Goal: Task Accomplishment & Management: Use online tool/utility

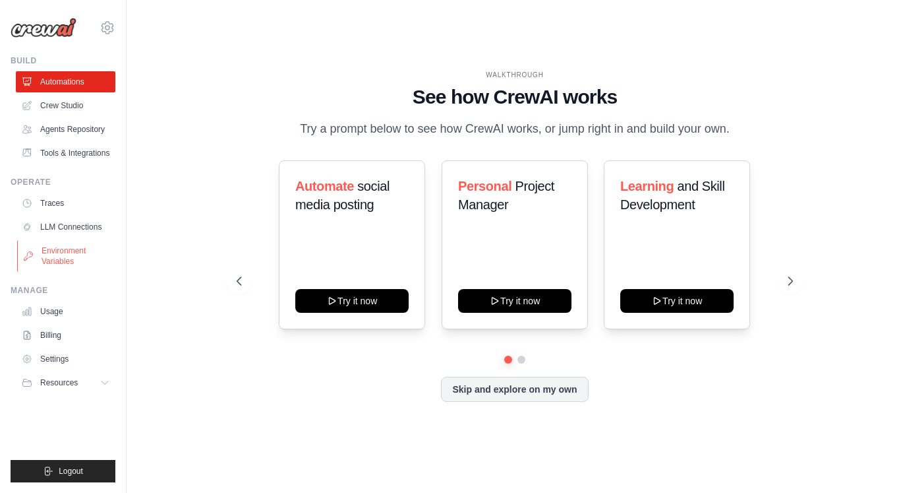
click at [80, 251] on link "Environment Variables" at bounding box center [67, 256] width 100 height 32
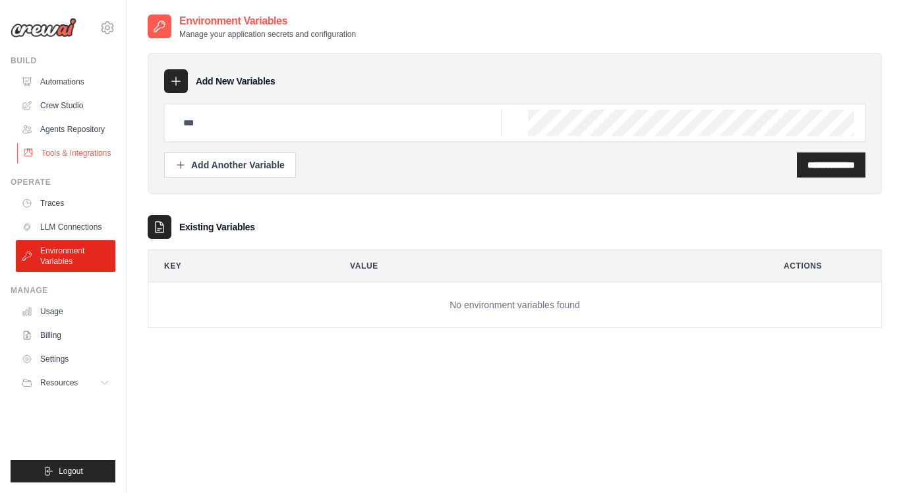
click at [84, 152] on link "Tools & Integrations" at bounding box center [67, 152] width 100 height 21
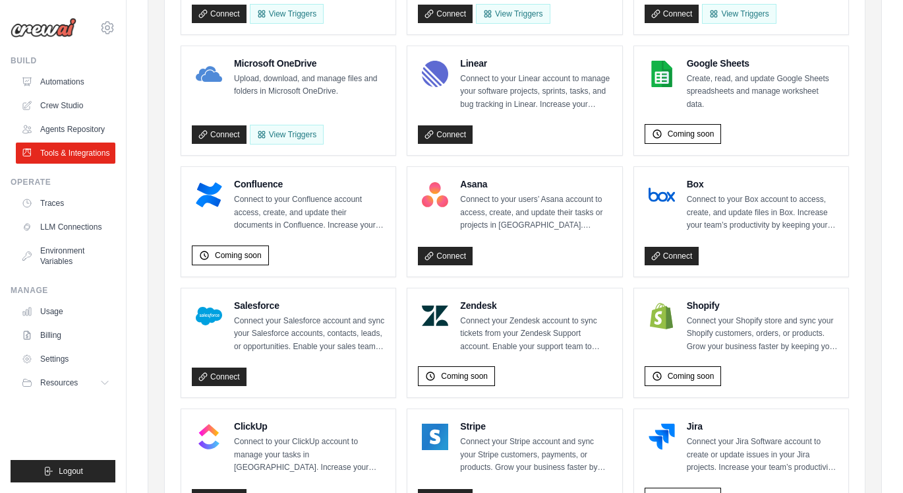
scroll to position [357, 0]
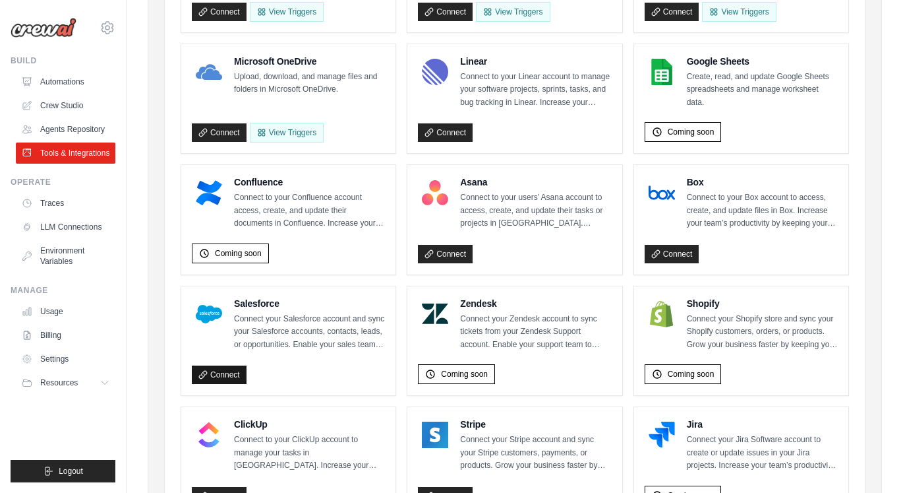
click at [227, 378] on link "Connect" at bounding box center [219, 374] width 55 height 18
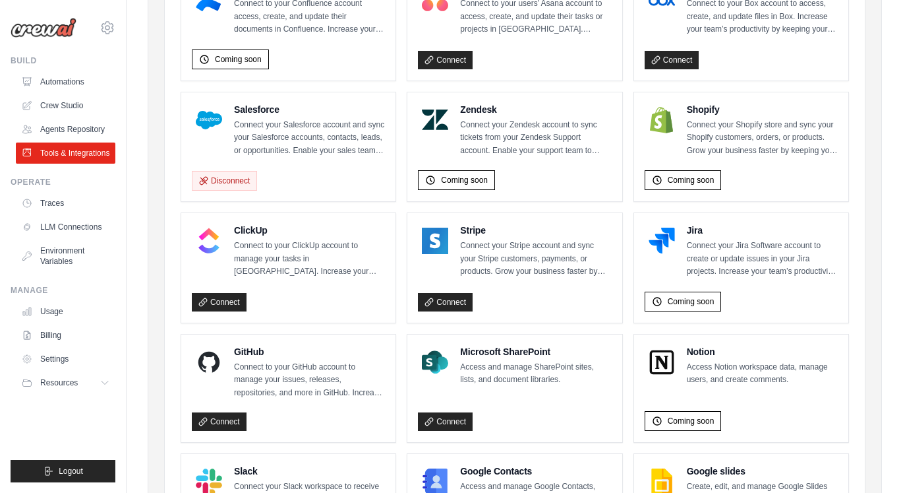
scroll to position [524, 0]
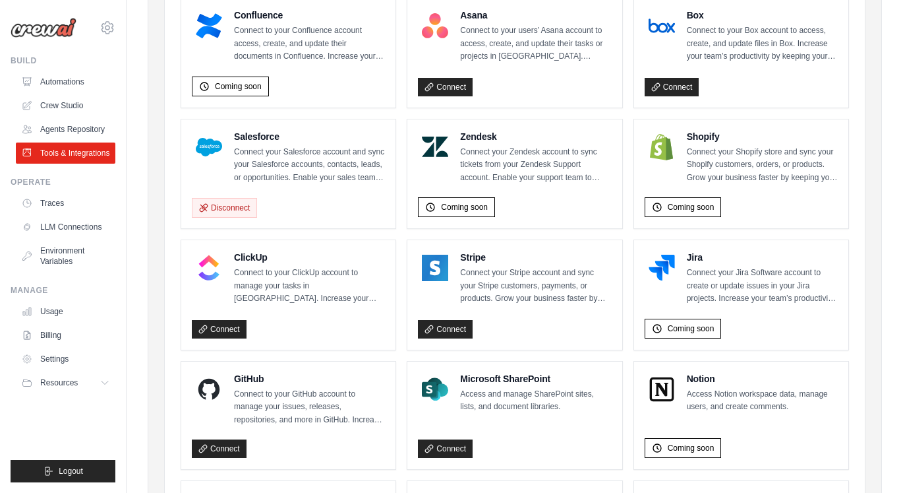
click at [247, 135] on h4 "Salesforce" at bounding box center [309, 136] width 151 height 13
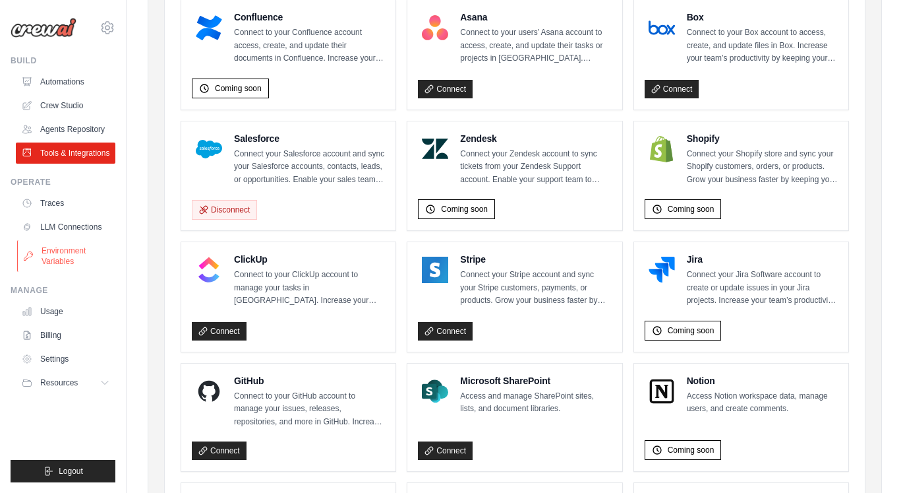
scroll to position [519, 0]
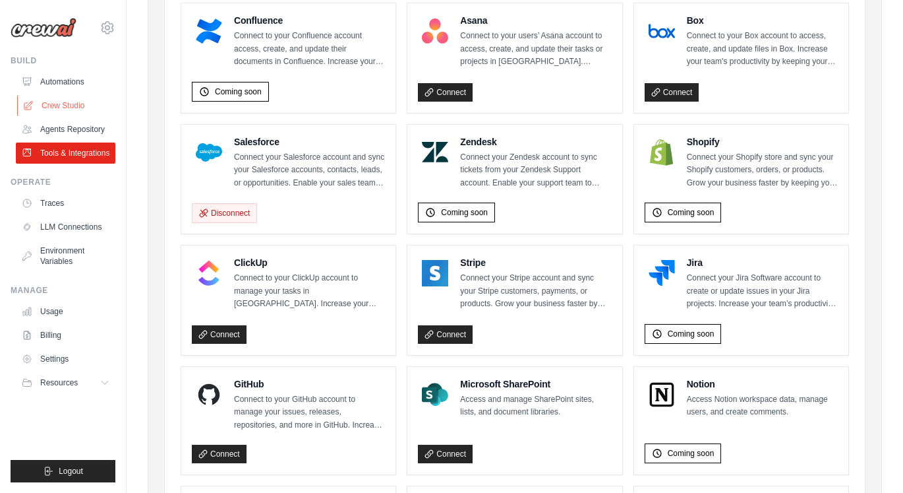
click at [59, 111] on link "Crew Studio" at bounding box center [67, 105] width 100 height 21
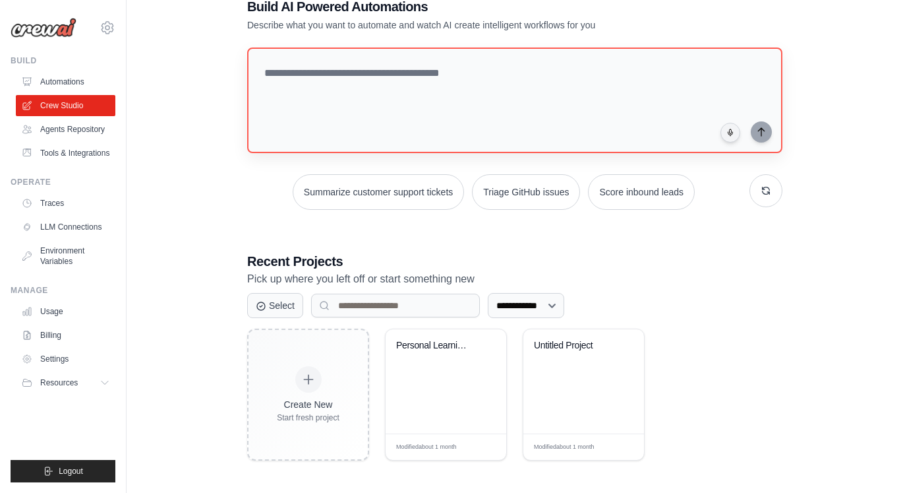
scroll to position [38, 0]
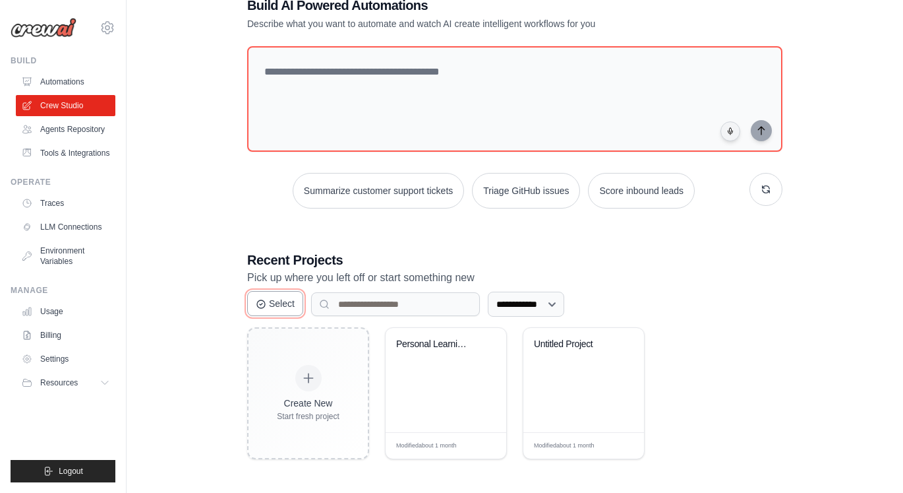
click at [289, 312] on button "Select" at bounding box center [275, 303] width 56 height 25
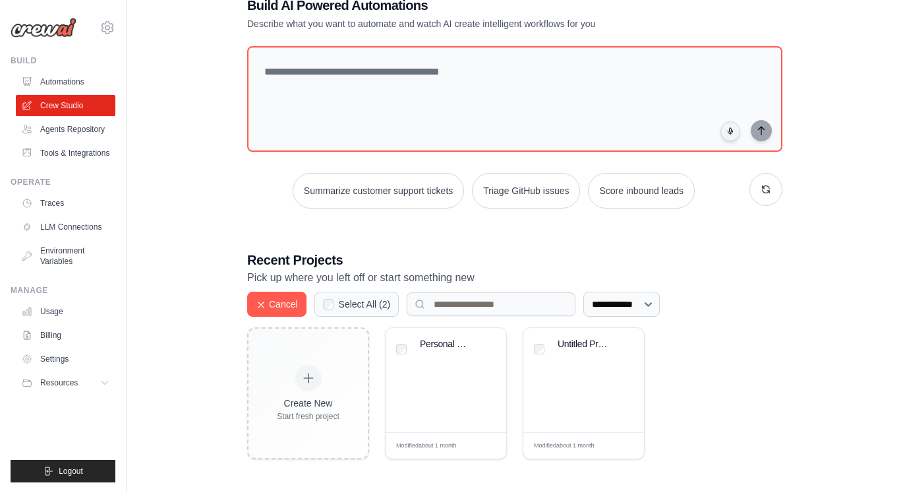
click at [359, 297] on label "Select All ( 2 )" at bounding box center [365, 303] width 52 height 13
click at [450, 397] on div "Personal Learning Management System" at bounding box center [446, 380] width 121 height 104
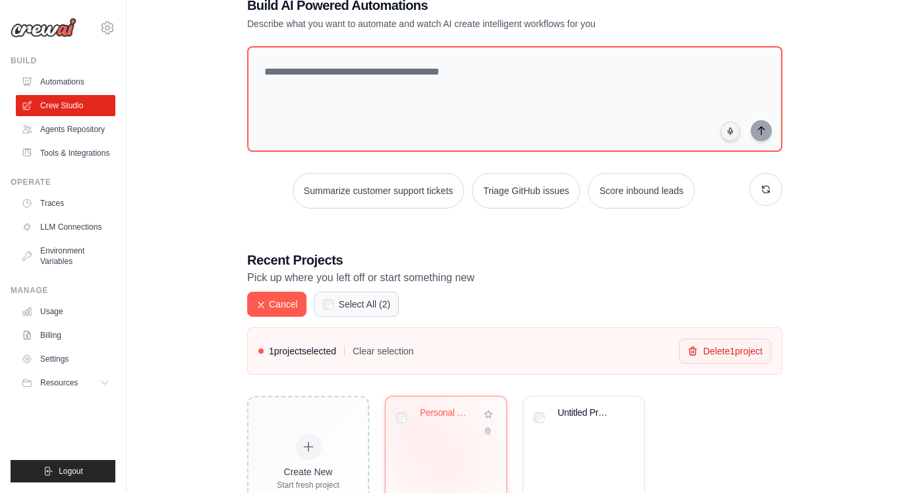
scroll to position [107, 0]
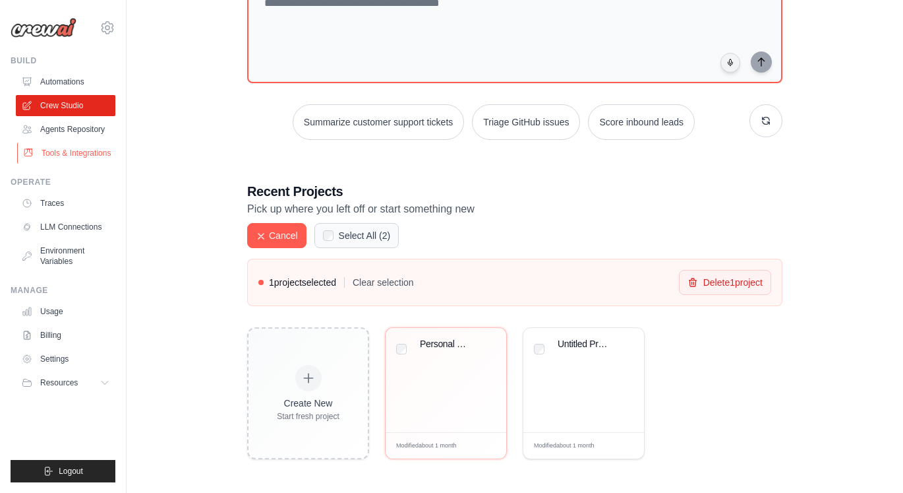
click at [71, 153] on link "Tools & Integrations" at bounding box center [67, 152] width 100 height 21
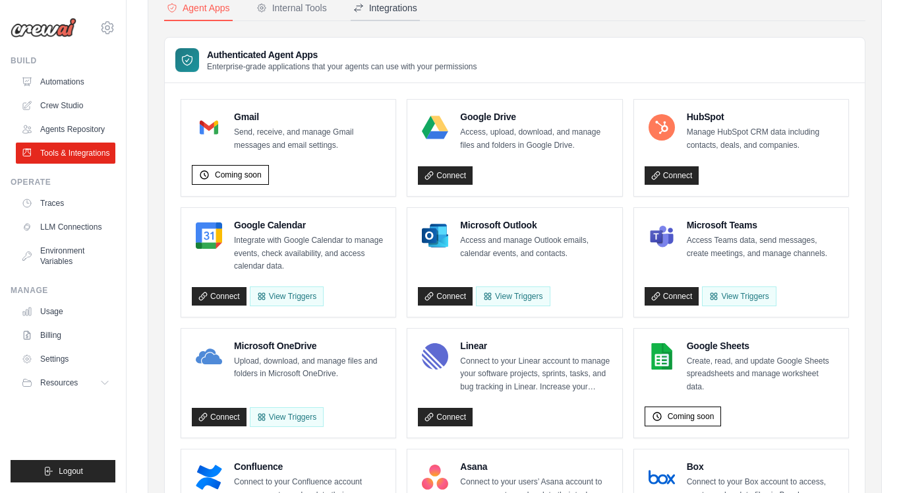
scroll to position [75, 0]
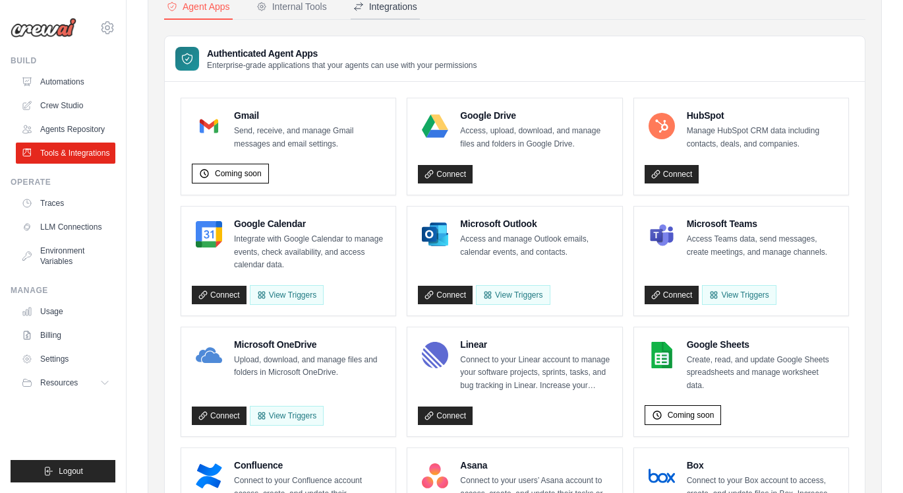
click at [390, 12] on div "Integrations" at bounding box center [385, 6] width 64 height 13
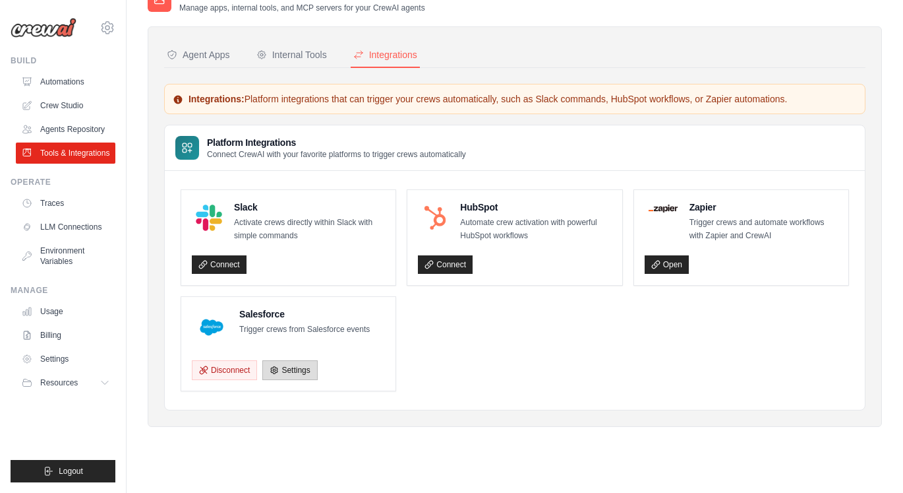
click at [298, 371] on link "Settings" at bounding box center [289, 370] width 55 height 20
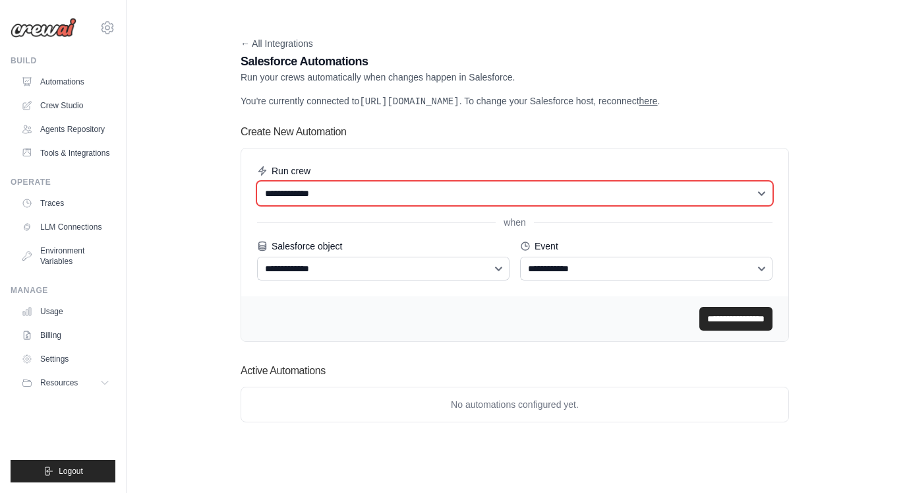
click at [346, 205] on select "**********" at bounding box center [515, 193] width 516 height 24
click at [257, 194] on select "**********" at bounding box center [515, 193] width 516 height 24
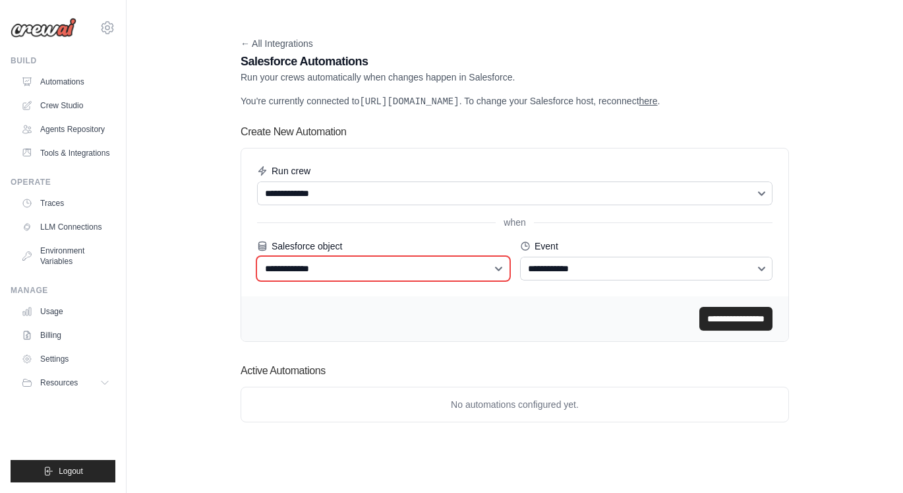
click at [348, 280] on select "**********" at bounding box center [383, 268] width 253 height 24
select select "*******"
click at [257, 269] on select "**********" at bounding box center [383, 268] width 253 height 24
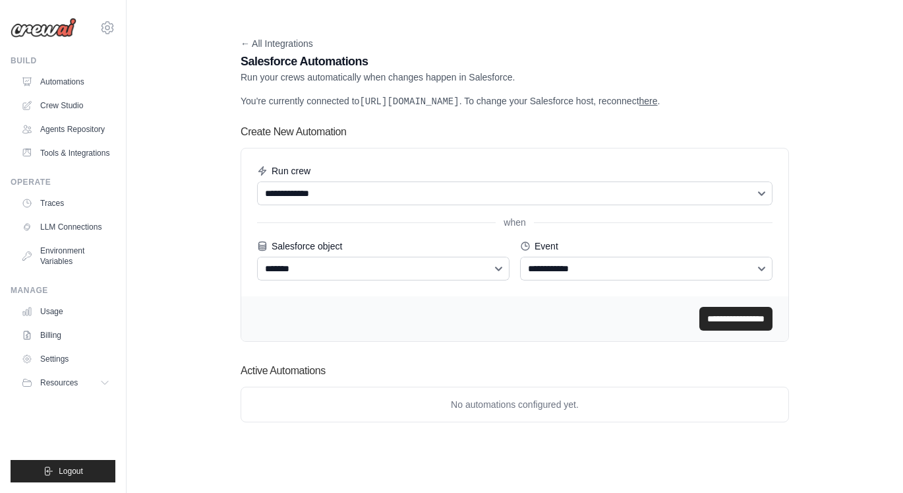
click at [728, 330] on input "**********" at bounding box center [736, 319] width 73 height 24
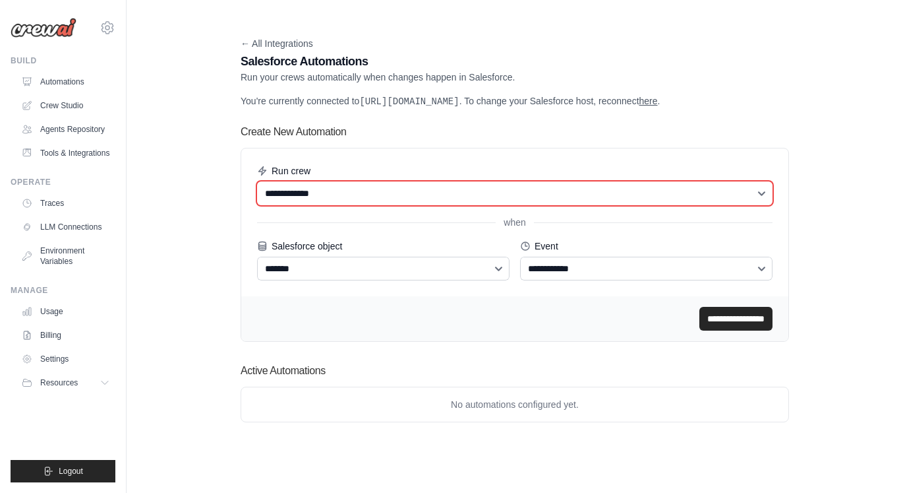
click at [402, 205] on select "**********" at bounding box center [515, 193] width 516 height 24
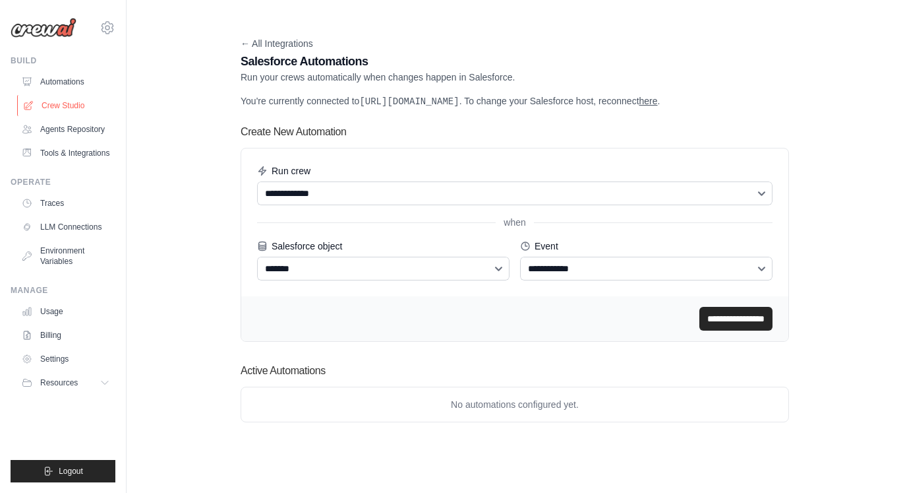
click at [57, 109] on link "Crew Studio" at bounding box center [67, 105] width 100 height 21
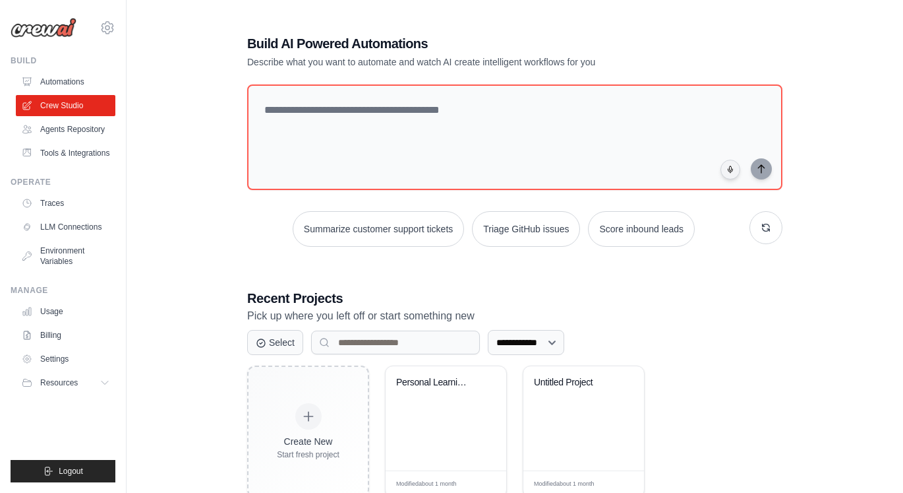
scroll to position [38, 0]
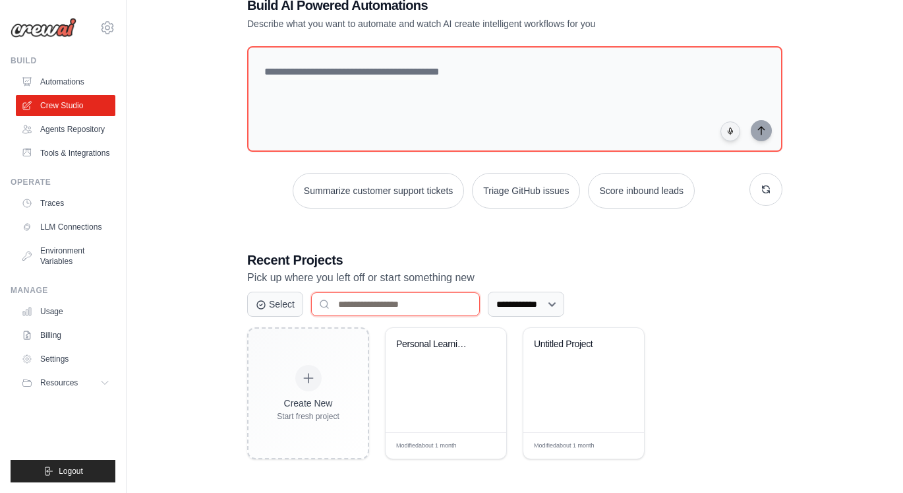
click at [411, 303] on input at bounding box center [395, 304] width 169 height 24
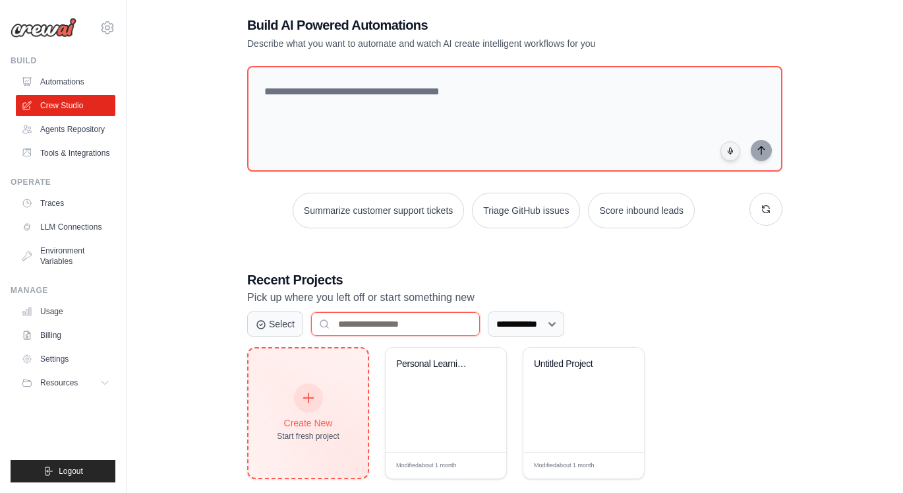
scroll to position [7, 0]
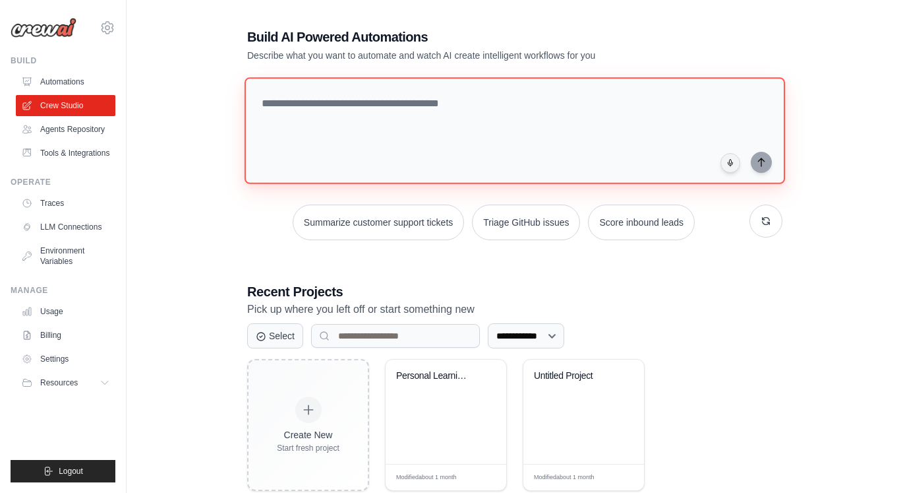
click at [380, 121] on textarea at bounding box center [515, 130] width 541 height 107
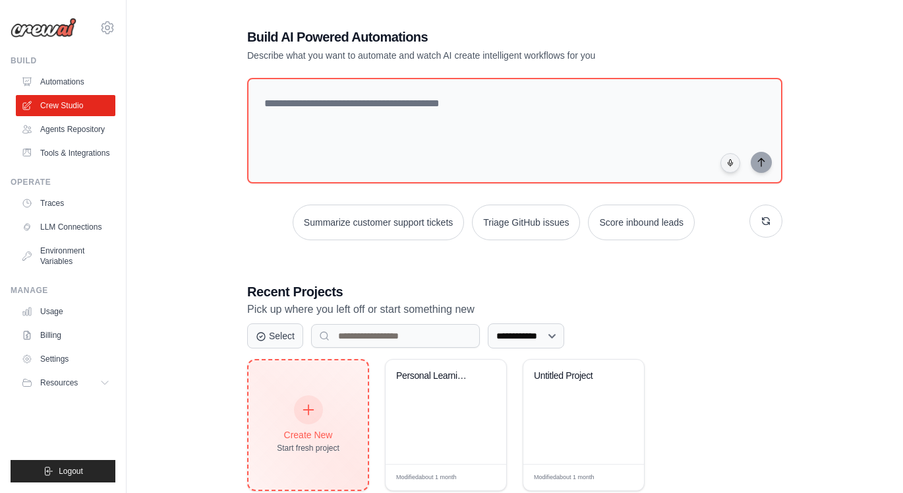
click at [309, 416] on div at bounding box center [308, 409] width 29 height 29
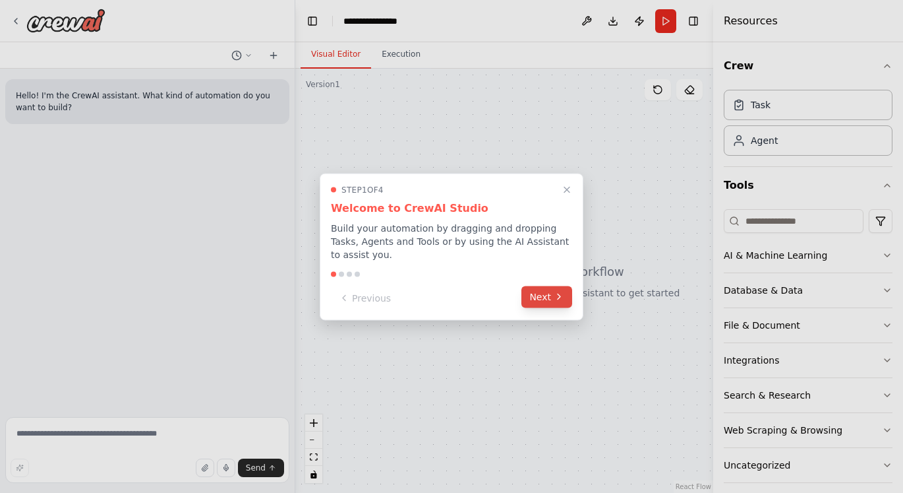
click at [546, 297] on button "Next" at bounding box center [547, 297] width 51 height 22
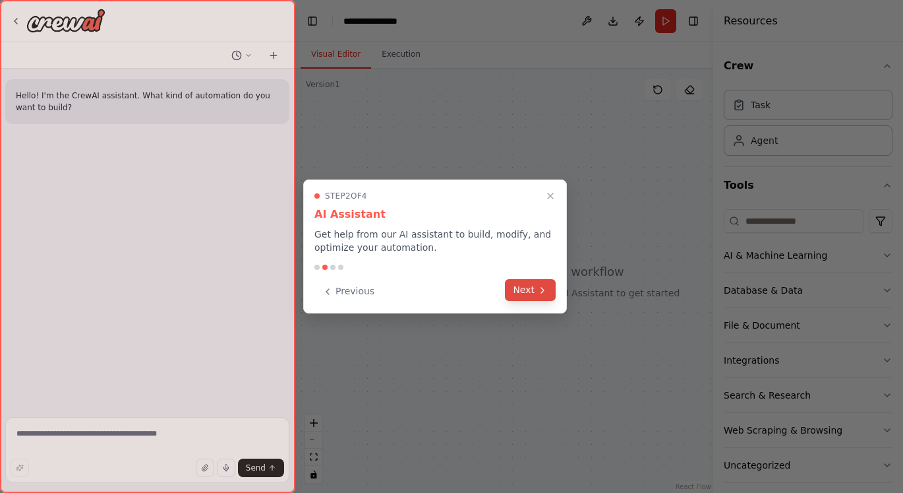
click at [529, 291] on button "Next" at bounding box center [530, 290] width 51 height 22
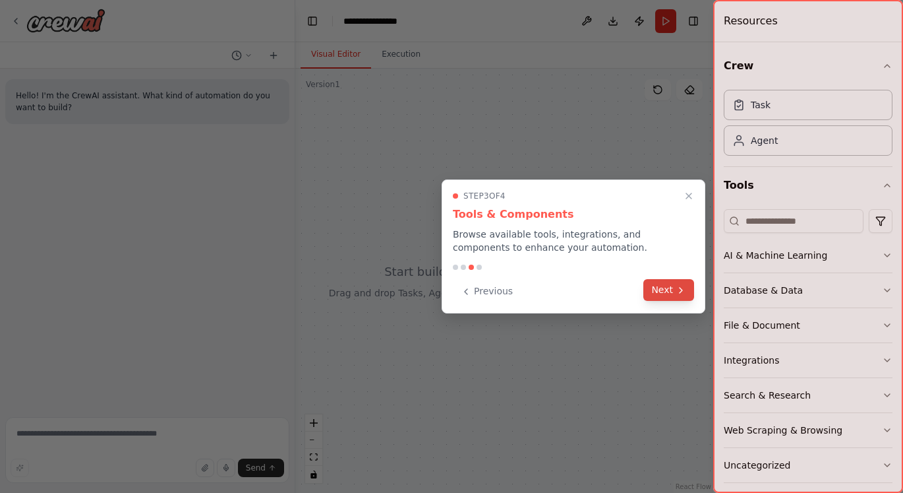
click at [667, 287] on button "Next" at bounding box center [669, 290] width 51 height 22
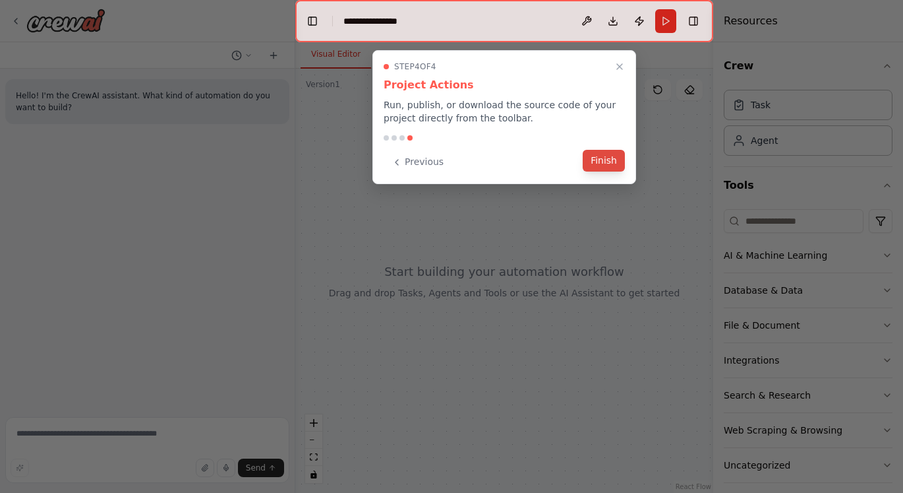
click at [608, 168] on button "Finish" at bounding box center [604, 161] width 42 height 22
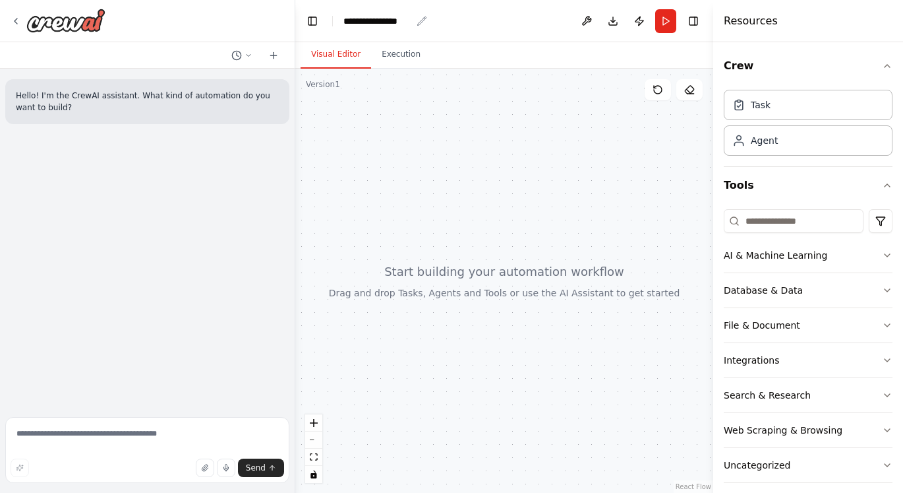
click at [420, 22] on icon "breadcrumb" at bounding box center [422, 21] width 11 height 11
click at [387, 22] on div "**********" at bounding box center [378, 21] width 68 height 13
click at [387, 22] on div "**********" at bounding box center [393, 21] width 99 height 13
click at [661, 24] on button "Run" at bounding box center [665, 21] width 21 height 24
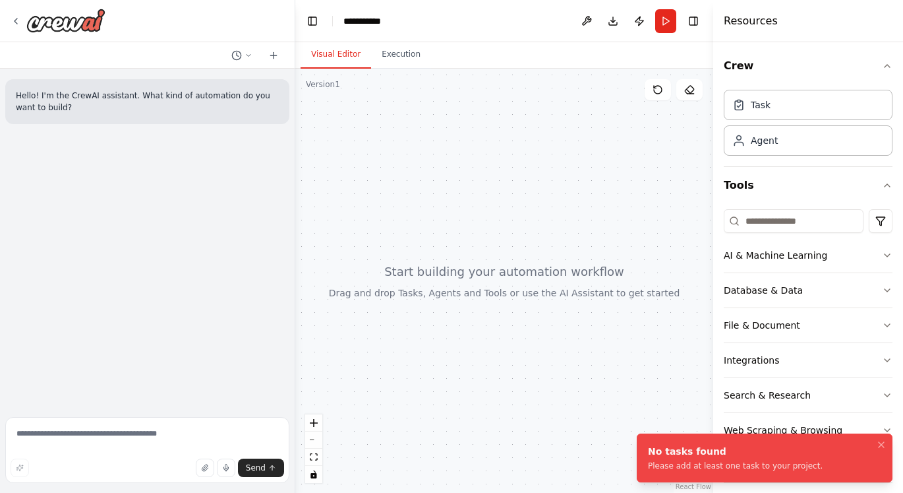
click at [632, 355] on div at bounding box center [504, 281] width 418 height 424
click at [752, 358] on div "Integrations" at bounding box center [751, 359] width 55 height 13
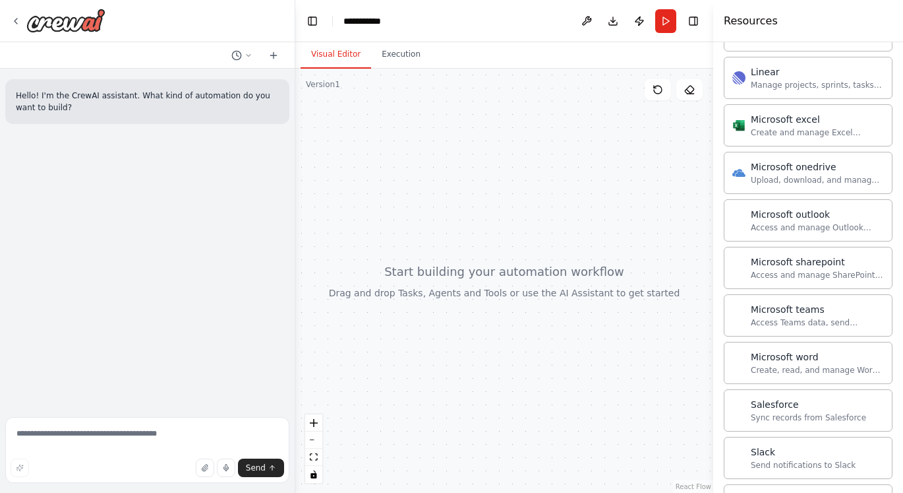
scroll to position [696, 0]
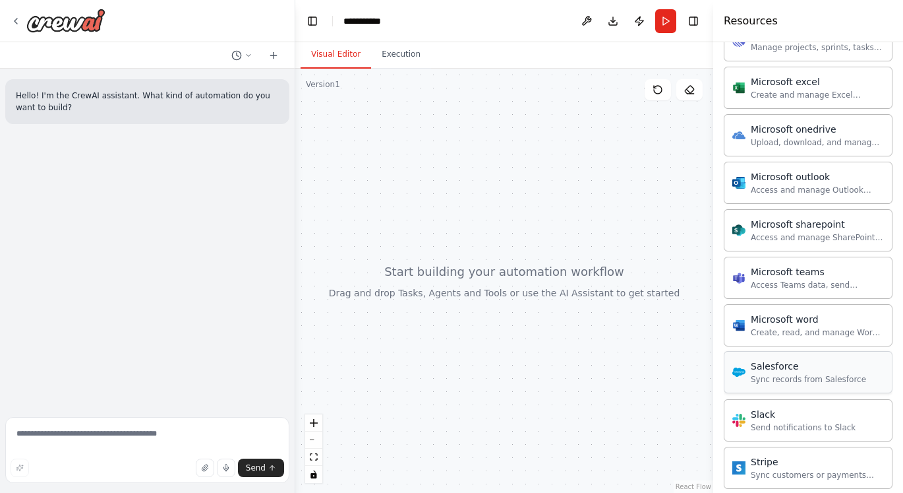
click at [767, 377] on div "Sync records from Salesforce" at bounding box center [808, 379] width 115 height 11
click at [771, 372] on div "Salesforce" at bounding box center [808, 365] width 115 height 13
click at [774, 383] on div "Sync records from Salesforce" at bounding box center [808, 379] width 115 height 11
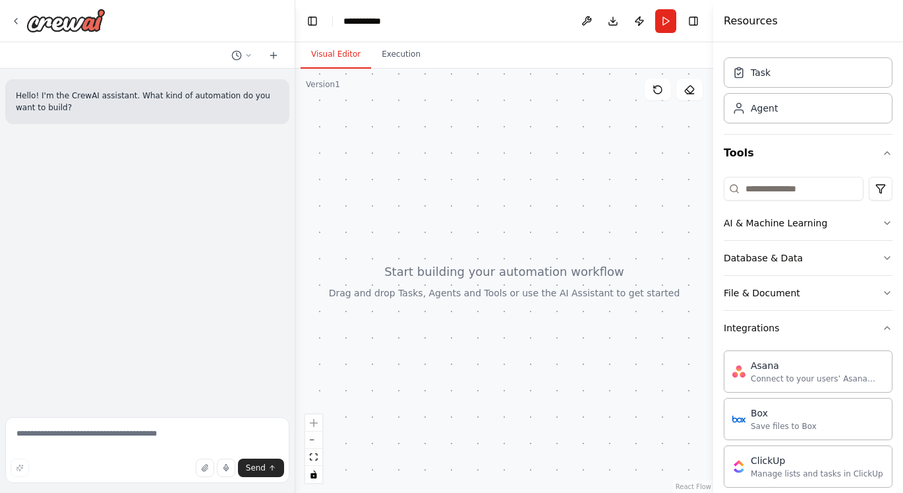
scroll to position [16, 0]
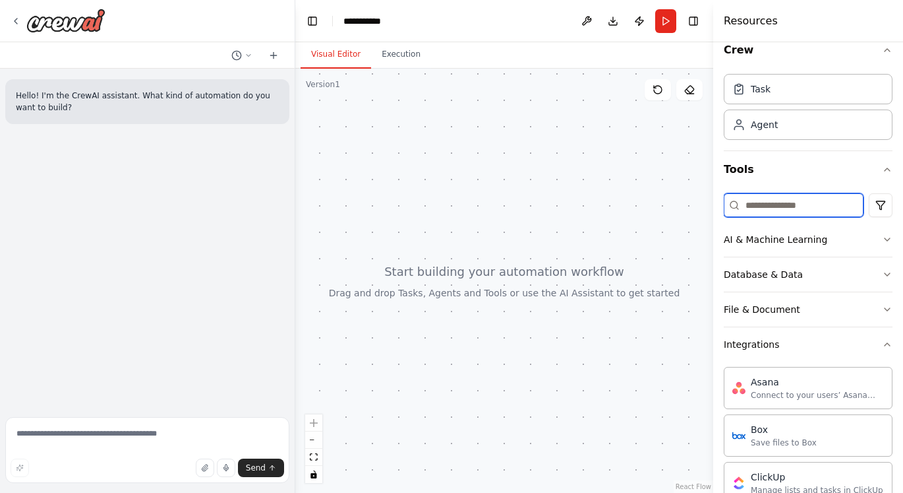
click at [769, 208] on input at bounding box center [794, 205] width 140 height 24
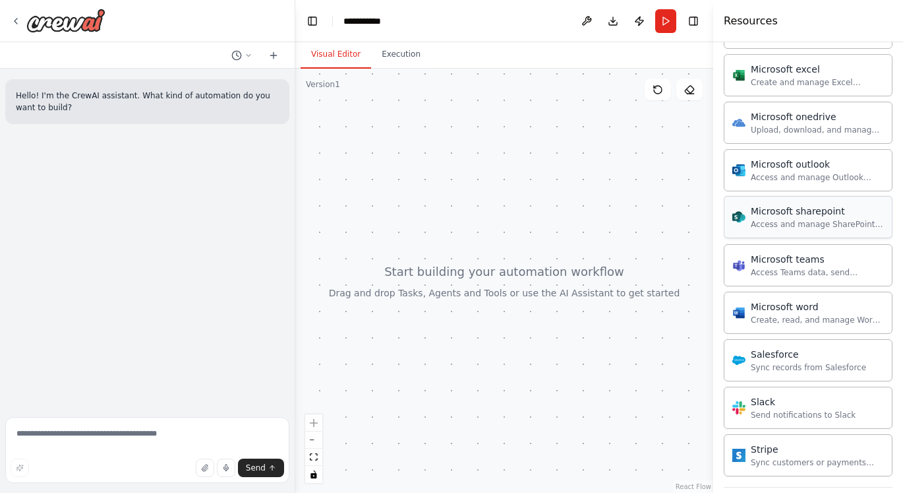
scroll to position [709, 0]
click at [92, 438] on textarea at bounding box center [147, 450] width 284 height 66
click at [97, 435] on textarea at bounding box center [147, 450] width 284 height 66
type textarea "**********"
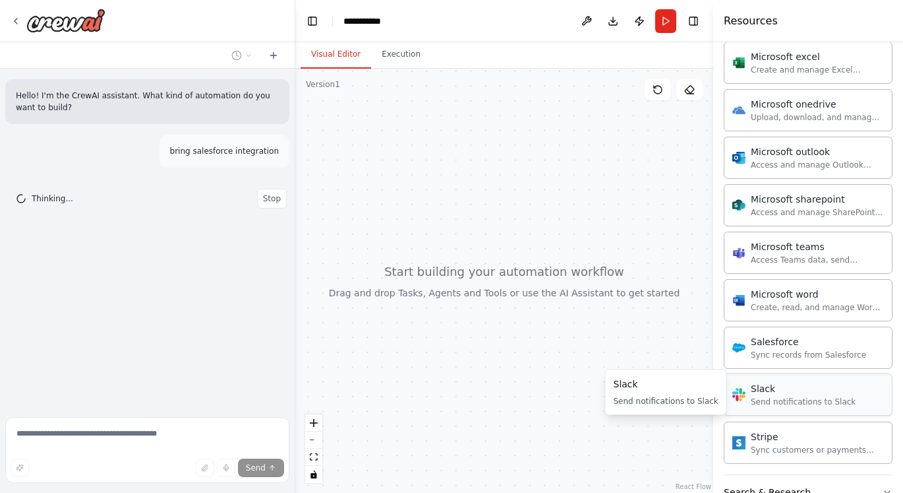
scroll to position [723, 0]
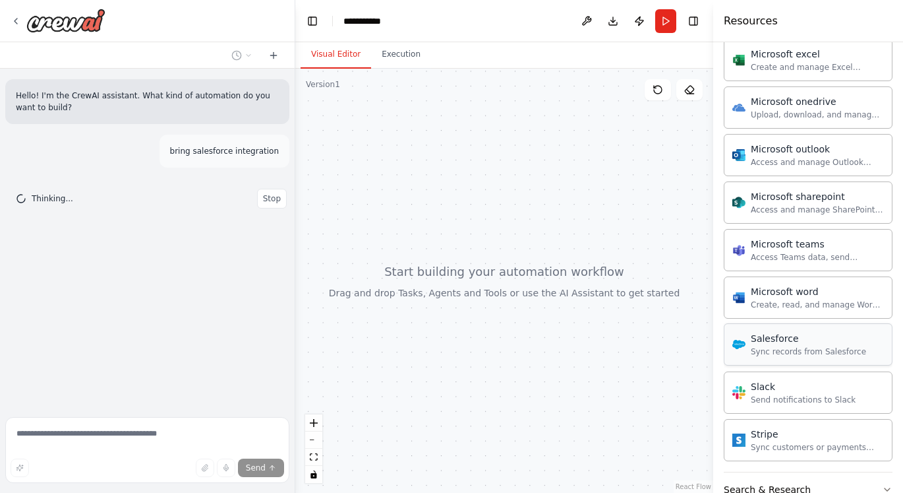
click at [789, 357] on div "Salesforce Sync records from Salesforce" at bounding box center [808, 344] width 169 height 42
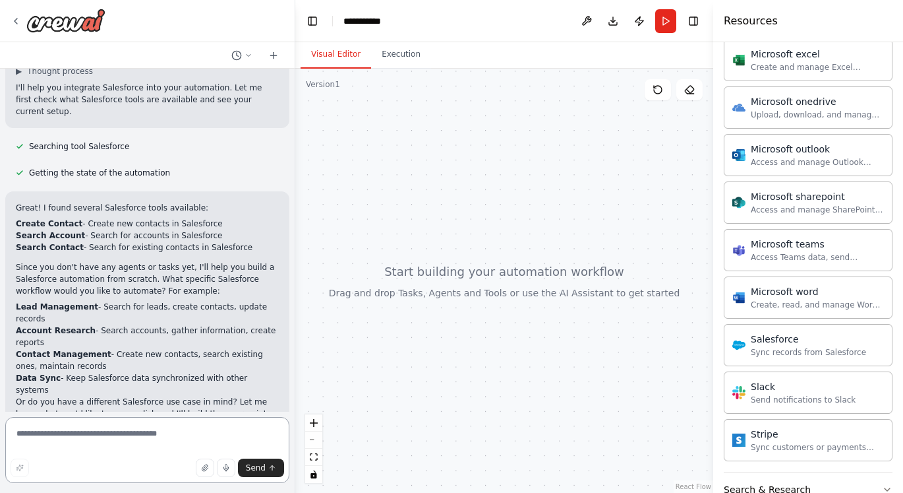
scroll to position [142, 0]
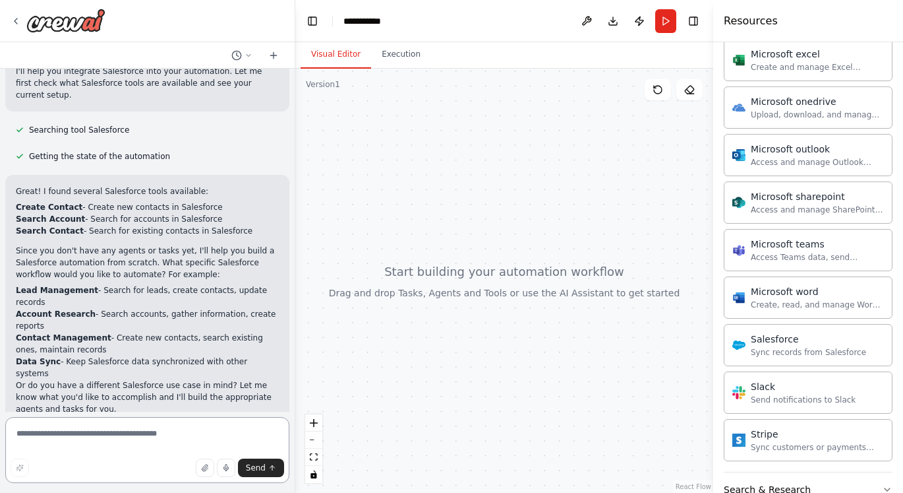
click at [158, 447] on textarea at bounding box center [147, 450] width 284 height 66
type textarea "**********"
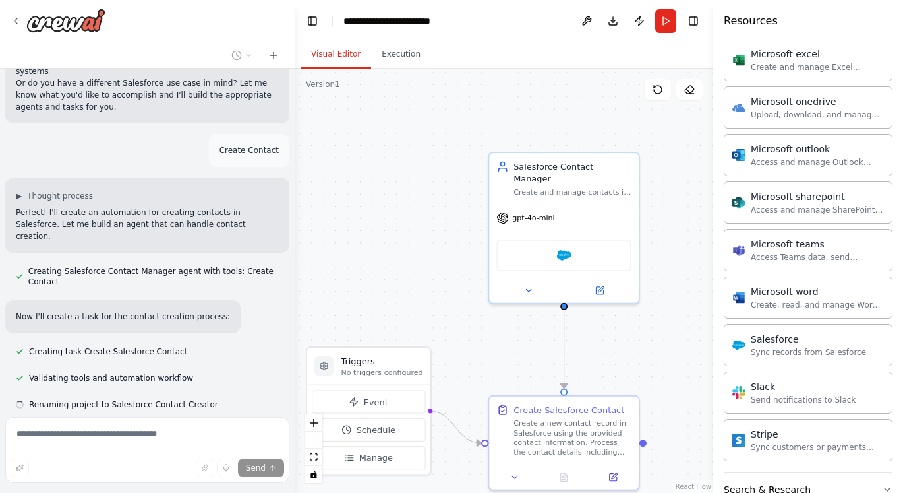
scroll to position [470, 0]
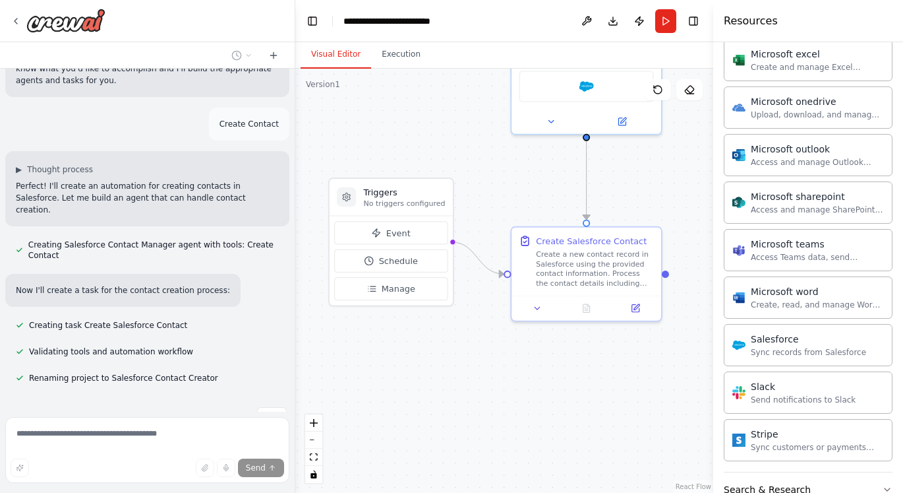
drag, startPoint x: 421, startPoint y: 318, endPoint x: 444, endPoint y: 150, distance: 169.0
click at [444, 150] on div ".deletable-edge-delete-btn { width: 20px; height: 20px; border: 0px solid #ffff…" at bounding box center [504, 281] width 418 height 424
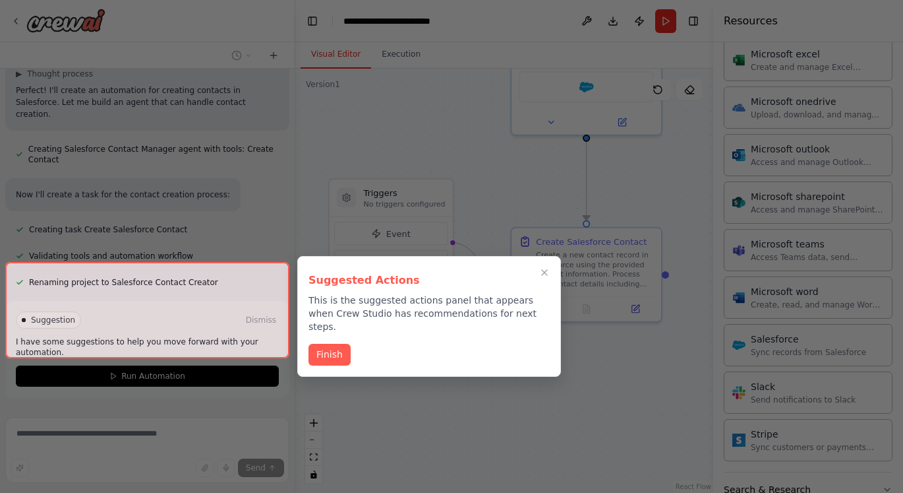
scroll to position [577, 0]
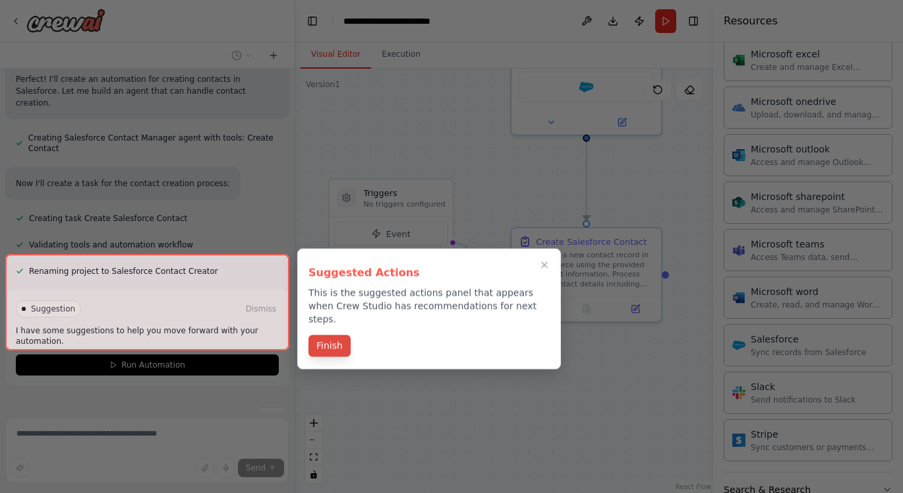
click at [337, 335] on button "Finish" at bounding box center [330, 346] width 42 height 22
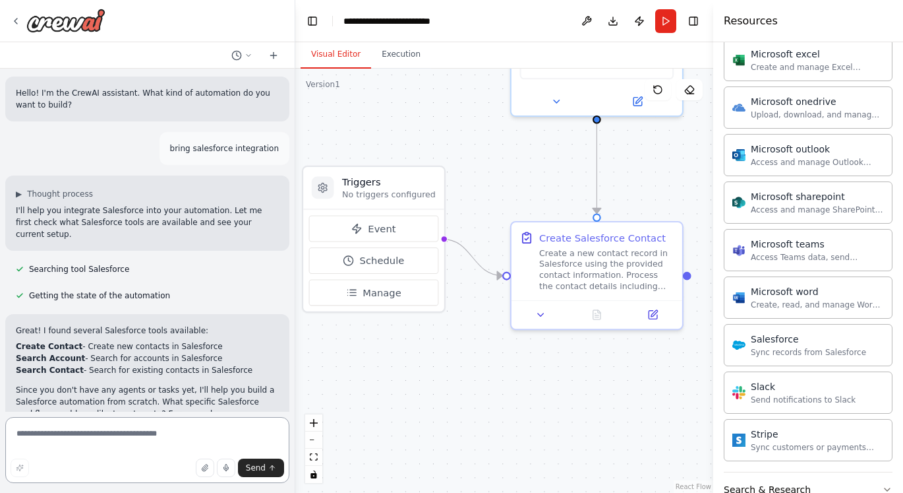
scroll to position [0, 0]
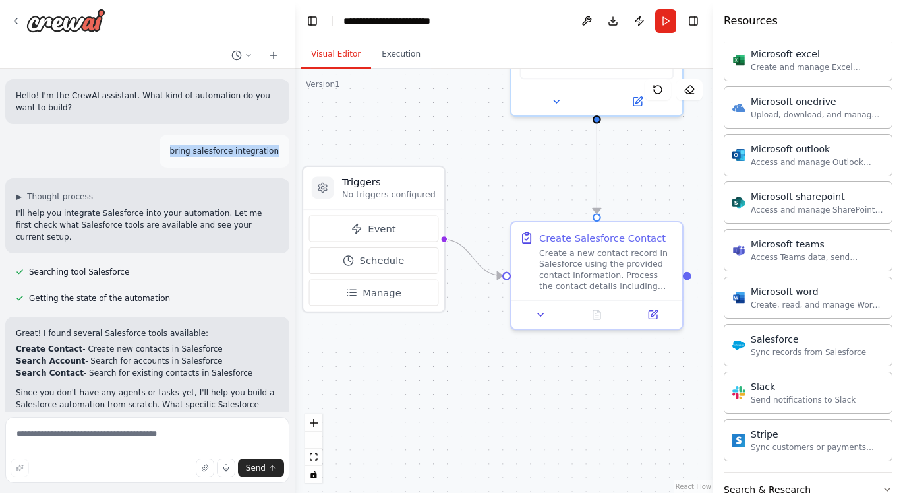
drag, startPoint x: 282, startPoint y: 151, endPoint x: 172, endPoint y: 150, distance: 109.5
click at [172, 150] on div "bring salesforce integration" at bounding box center [225, 151] width 130 height 33
copy p "bring salesforce integration"
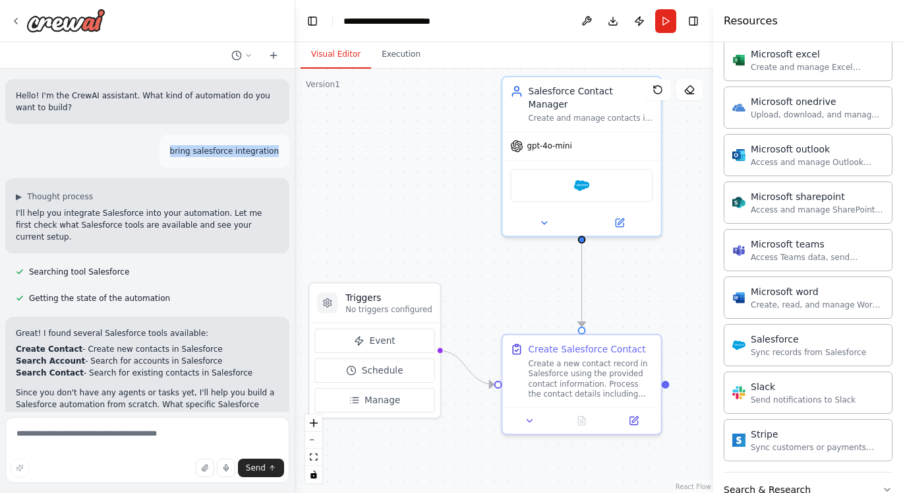
drag, startPoint x: 475, startPoint y: 176, endPoint x: 474, endPoint y: 278, distance: 101.5
click at [474, 278] on div ".deletable-edge-delete-btn { width: 20px; height: 20px; border: 0px solid #ffff…" at bounding box center [504, 281] width 418 height 424
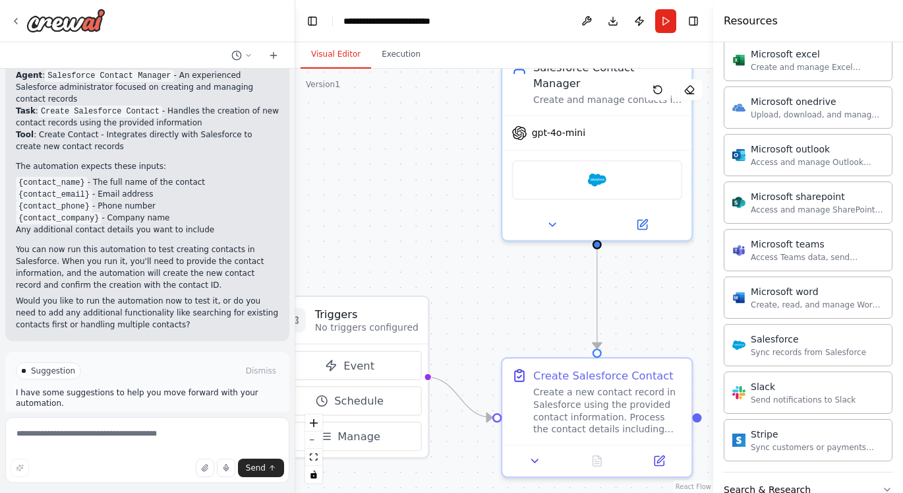
scroll to position [846, 0]
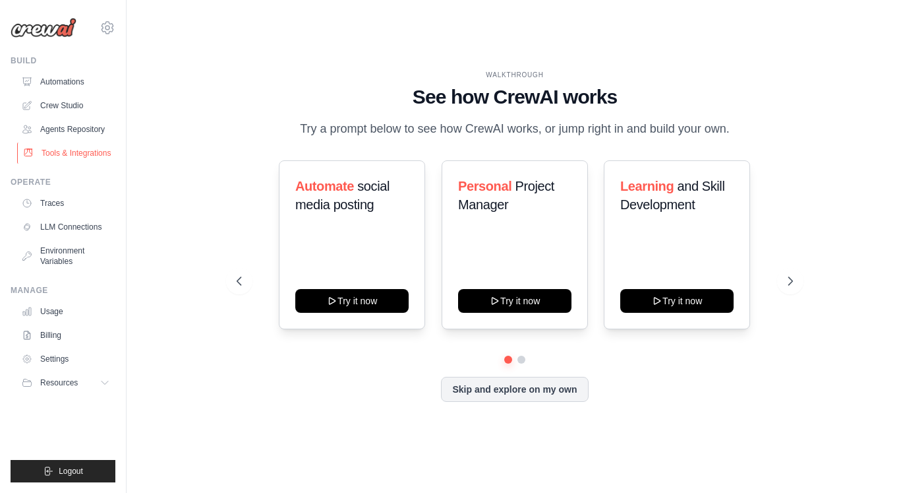
click at [81, 160] on link "Tools & Integrations" at bounding box center [67, 152] width 100 height 21
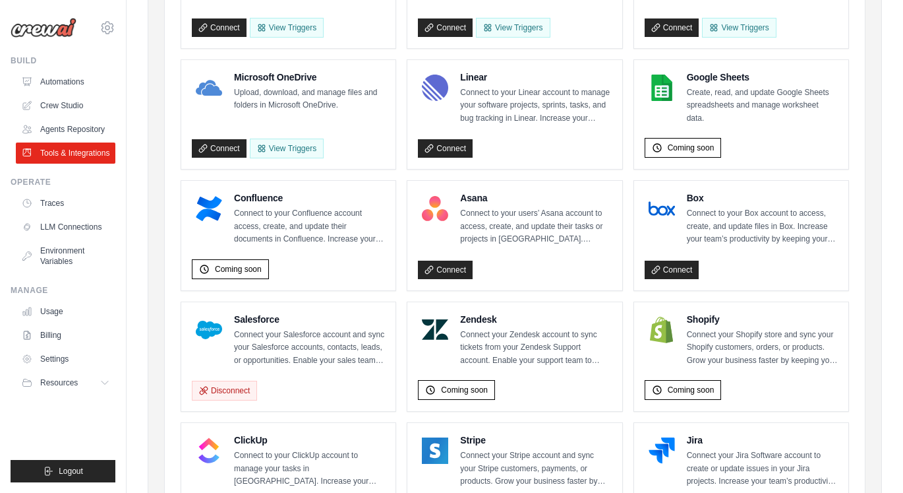
scroll to position [374, 0]
